Goal: Transaction & Acquisition: Purchase product/service

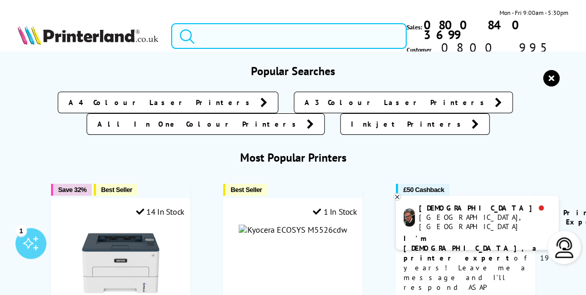
click at [219, 30] on input "search" at bounding box center [289, 36] width 236 height 26
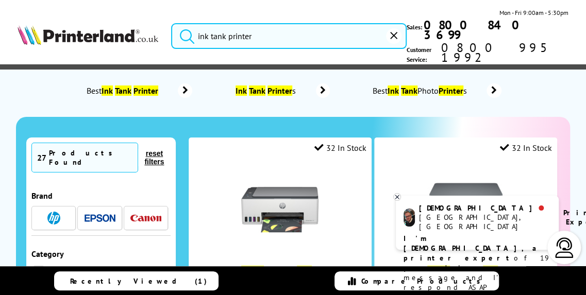
type input "ink tank printer"
click at [172, 23] on button "submit" at bounding box center [185, 34] width 26 height 23
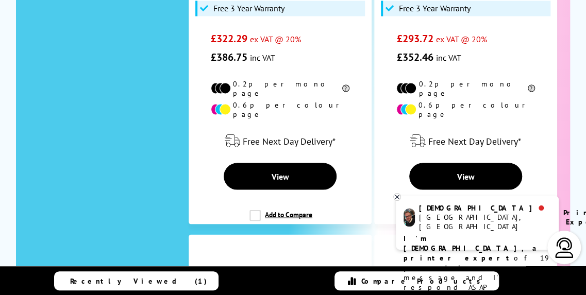
scroll to position [802, 0]
